Goal: Task Accomplishment & Management: Use online tool/utility

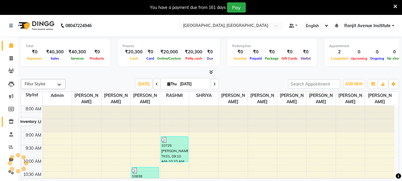
click at [15, 120] on span at bounding box center [11, 121] width 10 height 7
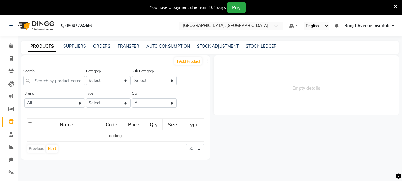
select select
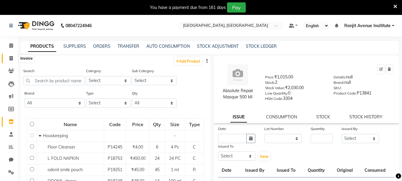
click at [14, 59] on span at bounding box center [11, 58] width 10 height 7
select select "service"
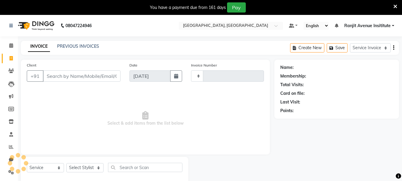
scroll to position [15, 0]
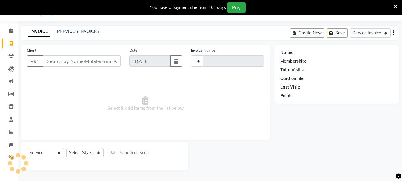
click at [90, 64] on input "Client" at bounding box center [82, 60] width 78 height 11
select select "8033"
type input "0397"
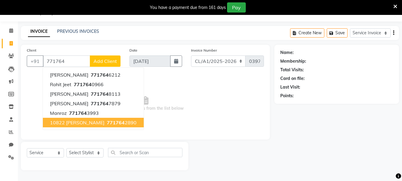
click at [85, 124] on span "10822 [PERSON_NAME]" at bounding box center [77, 122] width 54 height 6
type input "7717642890"
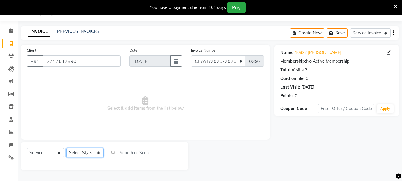
click at [98, 152] on select "Select Stylist Admin [PERSON_NAME] [PERSON_NAME] [PERSON_NAME] [PERSON_NAME] Av…" at bounding box center [84, 152] width 37 height 9
select select "71530"
click at [66, 148] on select "Select Stylist Admin [PERSON_NAME] [PERSON_NAME] [PERSON_NAME] [PERSON_NAME] Av…" at bounding box center [84, 152] width 37 height 9
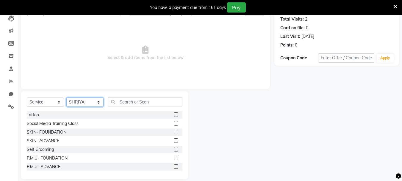
scroll to position [73, 0]
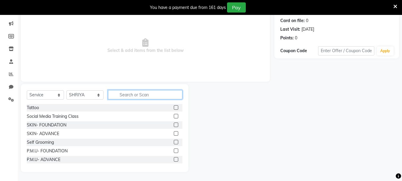
click at [148, 94] on input "text" at bounding box center [145, 94] width 74 height 9
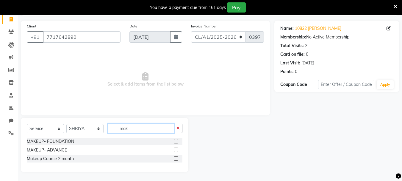
scroll to position [39, 0]
type input "makeup"
click at [175, 149] on label at bounding box center [176, 149] width 4 height 4
click at [175, 149] on input "checkbox" at bounding box center [176, 150] width 4 height 4
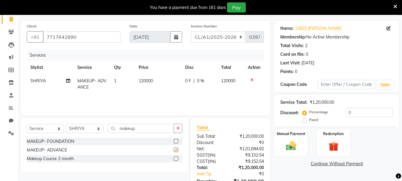
checkbox input "false"
click at [153, 84] on td "120000" at bounding box center [158, 84] width 46 height 20
select select "71530"
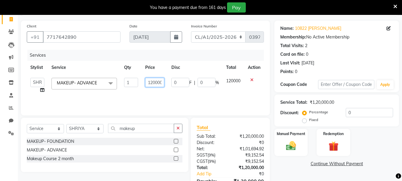
click at [158, 82] on input "120000" at bounding box center [154, 82] width 19 height 9
type input "20000"
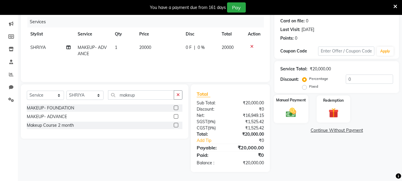
click at [278, 102] on label "Manual Payment" at bounding box center [291, 100] width 30 height 6
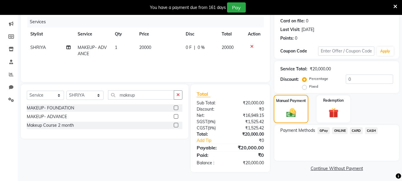
scroll to position [73, 0]
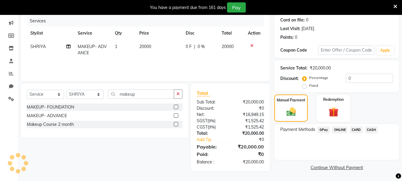
click at [374, 130] on span "CASH" at bounding box center [371, 129] width 13 height 7
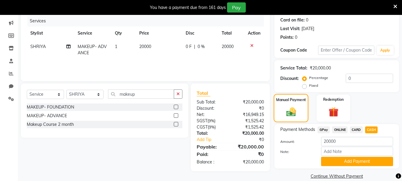
click at [302, 119] on div "Manual Payment" at bounding box center [291, 108] width 35 height 28
click at [338, 159] on button "Add Payment" at bounding box center [357, 160] width 72 height 9
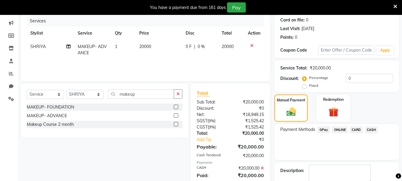
scroll to position [107, 0]
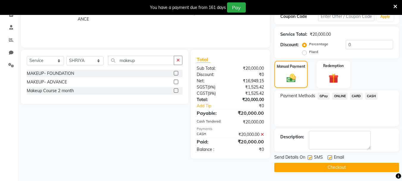
click at [345, 170] on button "Checkout" at bounding box center [336, 166] width 125 height 9
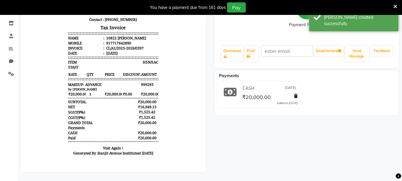
click at [259, 55] on div "Download Print Email Invoice Send Message Feedback" at bounding box center [306, 53] width 173 height 17
click at [255, 54] on link "Print" at bounding box center [251, 53] width 14 height 15
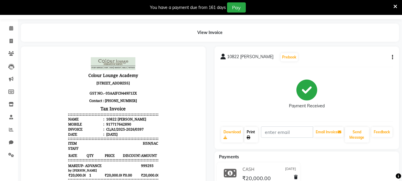
scroll to position [73, 0]
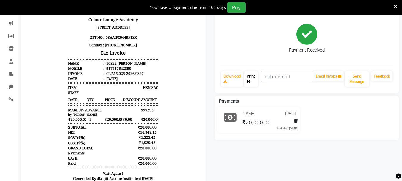
click at [247, 81] on icon at bounding box center [249, 82] width 4 height 4
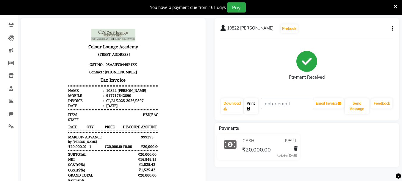
scroll to position [0, 0]
